Goal: Task Accomplishment & Management: Manage account settings

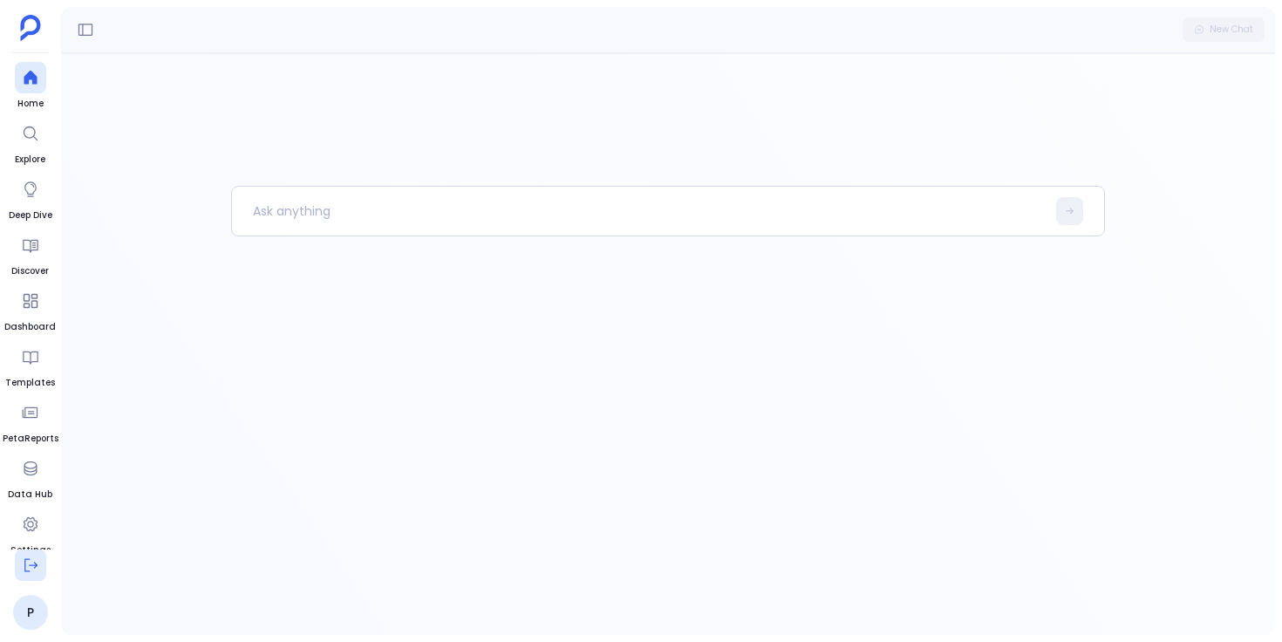
click at [30, 568] on icon at bounding box center [30, 564] width 17 height 17
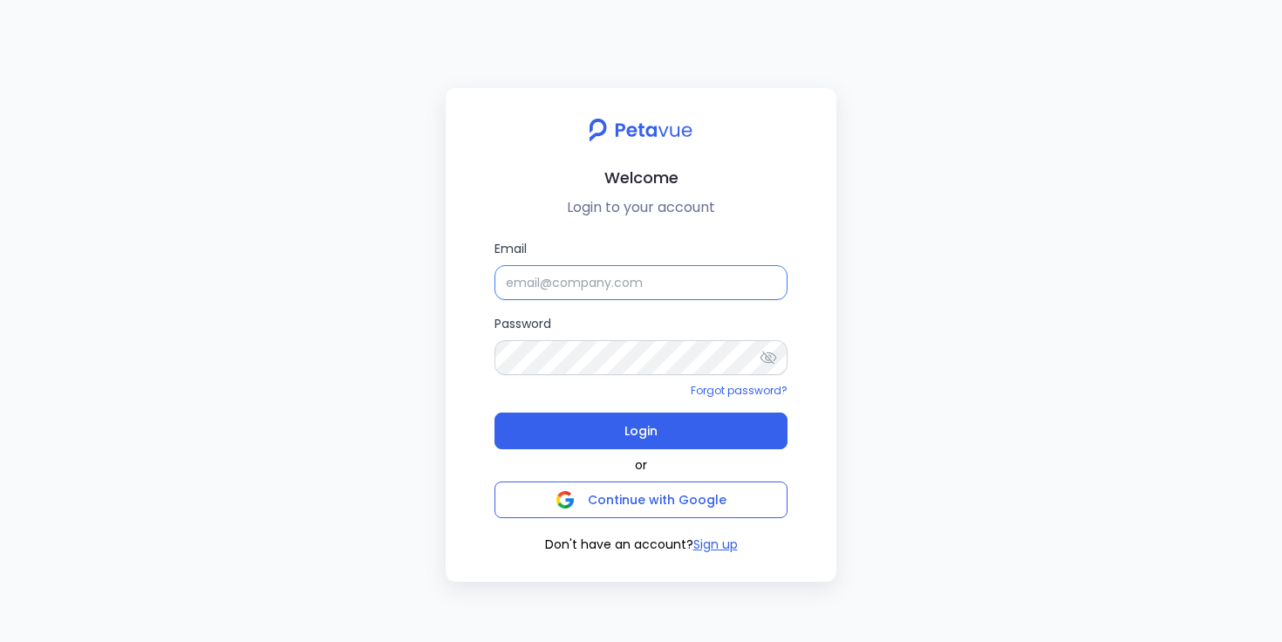
click at [641, 284] on input "Email" at bounding box center [640, 282] width 293 height 35
type input "[EMAIL_ADDRESS][DOMAIN_NAME]"
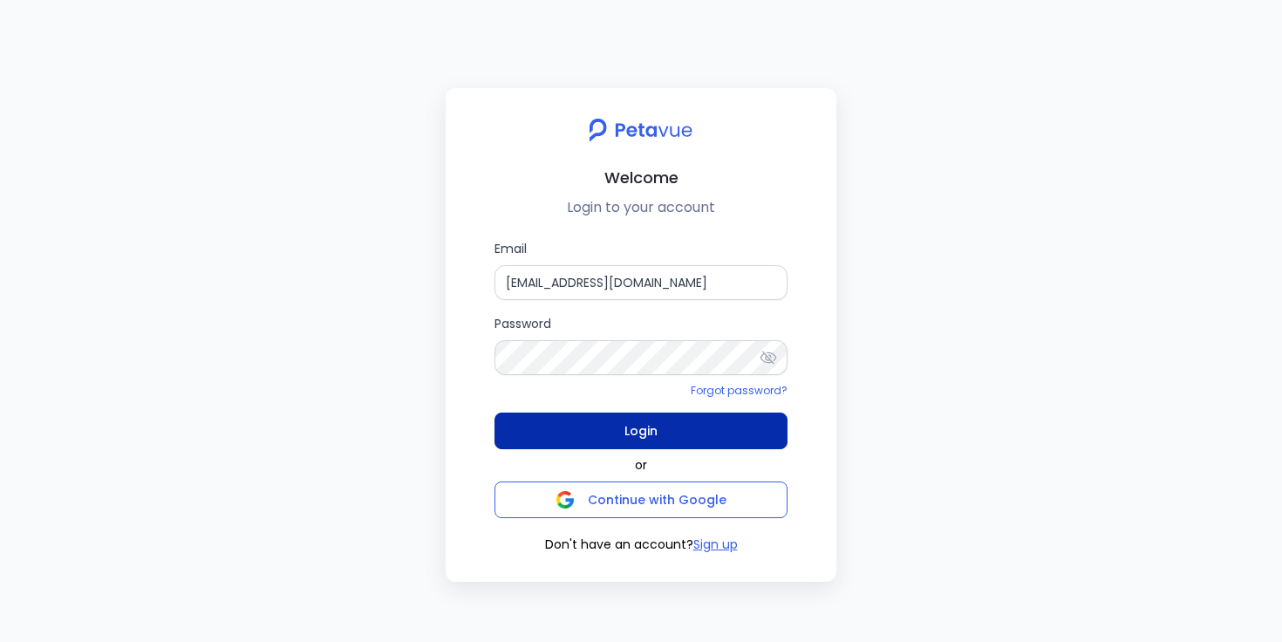
click at [635, 428] on span "Login" at bounding box center [640, 431] width 33 height 24
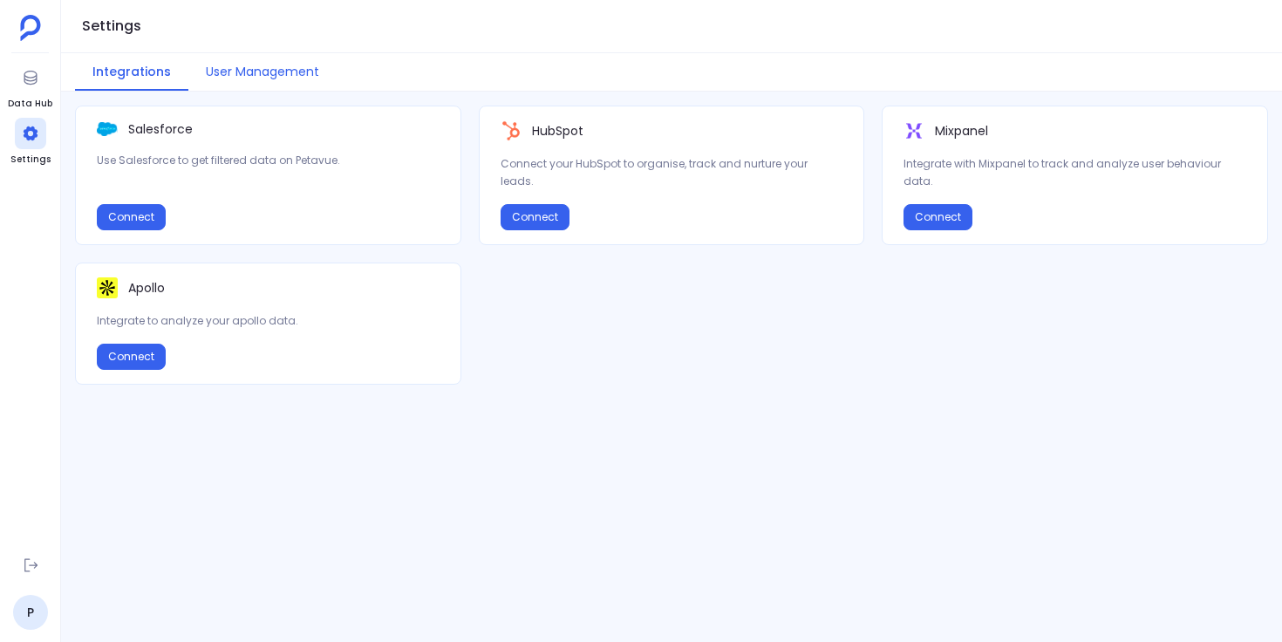
click at [292, 74] on button "User Management" at bounding box center [262, 71] width 148 height 37
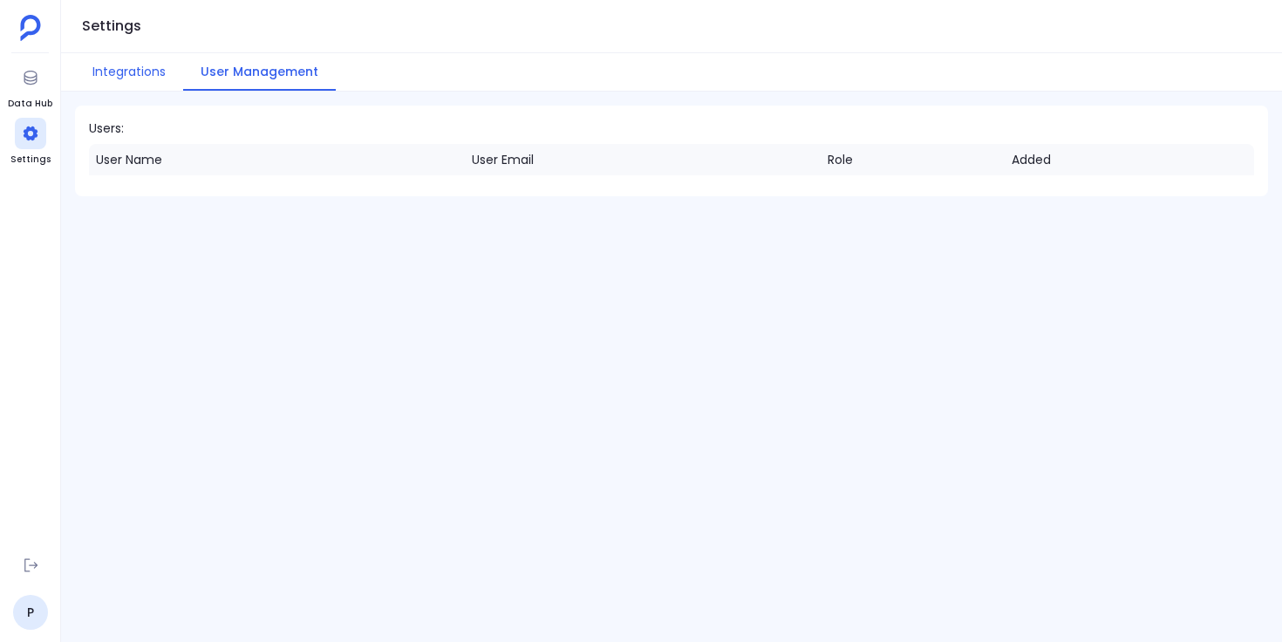
click at [125, 75] on button "Integrations" at bounding box center [129, 71] width 108 height 37
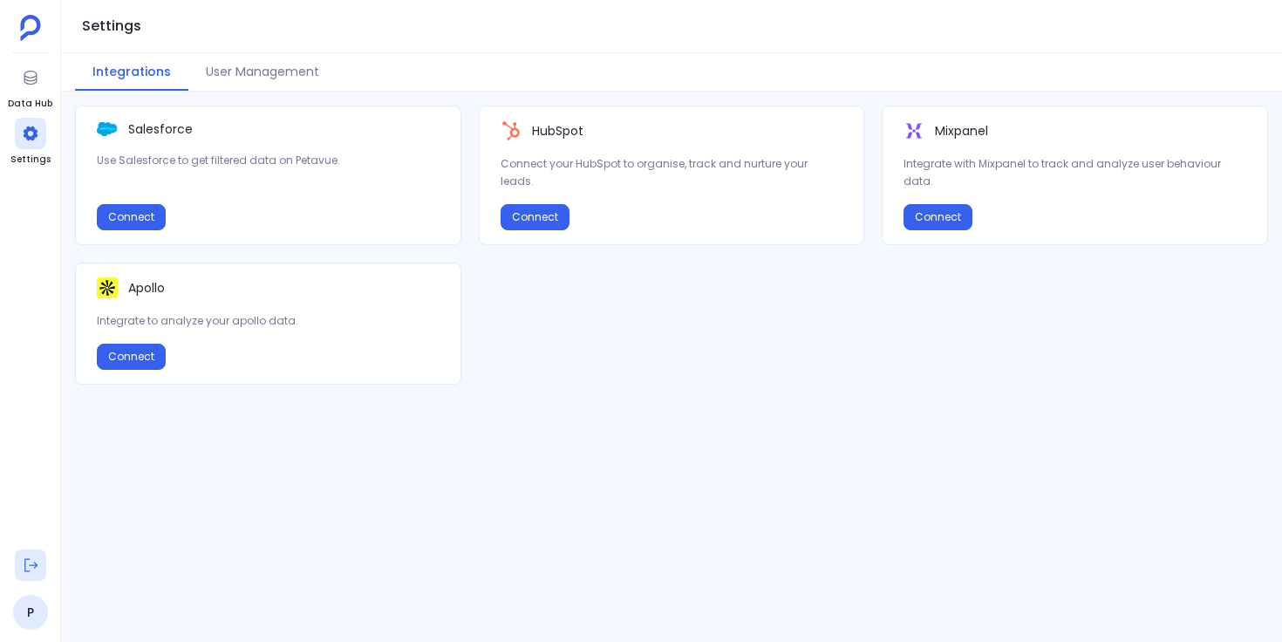
click at [37, 561] on icon at bounding box center [30, 564] width 17 height 17
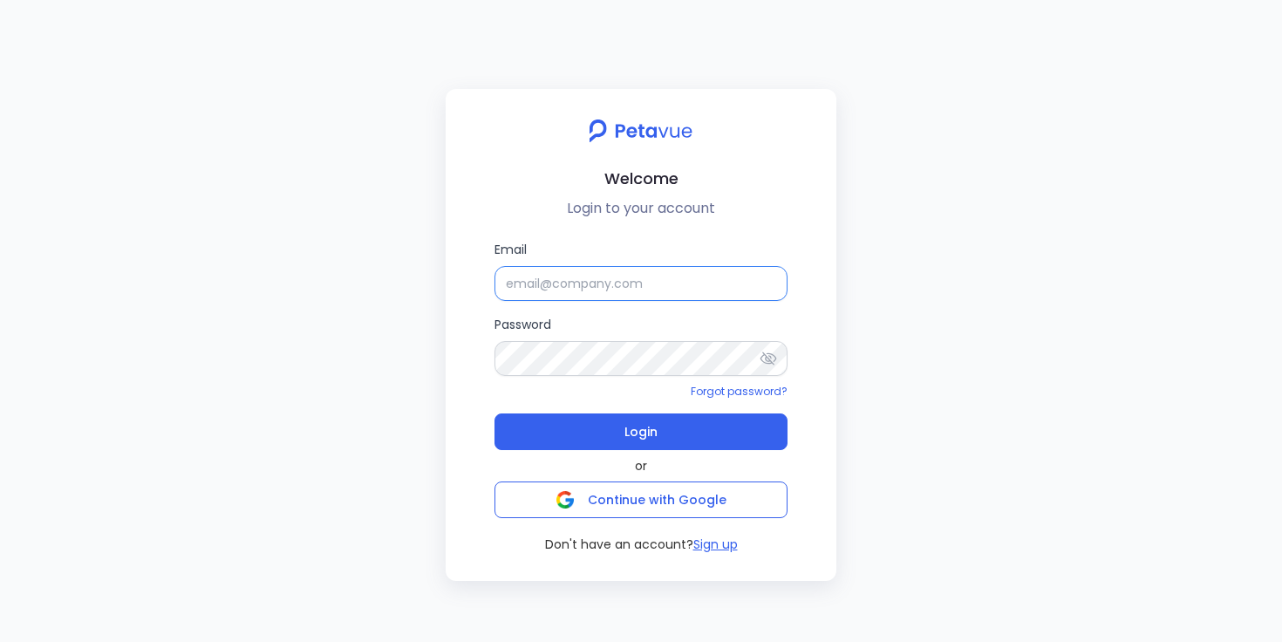
click at [530, 294] on input "Email" at bounding box center [640, 283] width 293 height 35
type input "[EMAIL_ADDRESS][DOMAIN_NAME]"
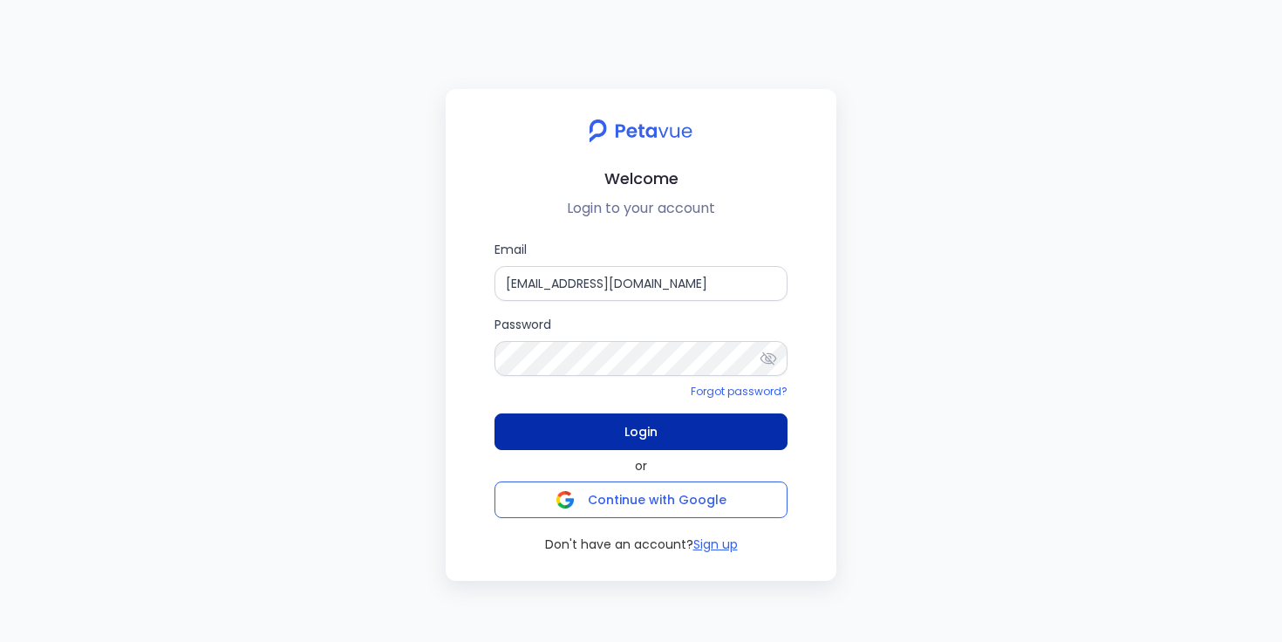
click at [597, 429] on button "Login" at bounding box center [640, 431] width 293 height 37
